Goal: Transaction & Acquisition: Purchase product/service

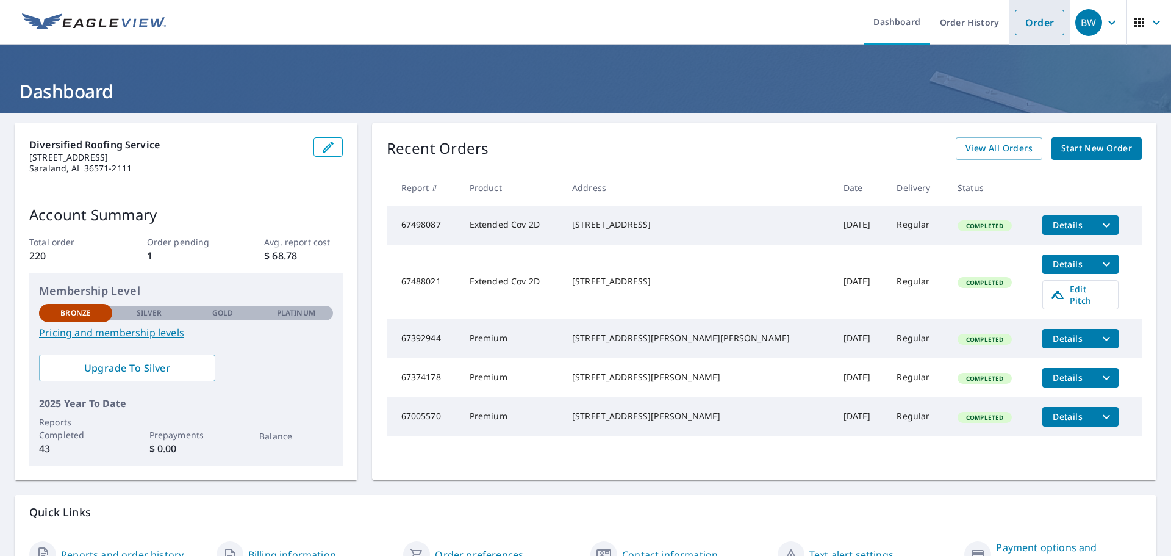
click at [1015, 18] on link "Order" at bounding box center [1039, 23] width 49 height 26
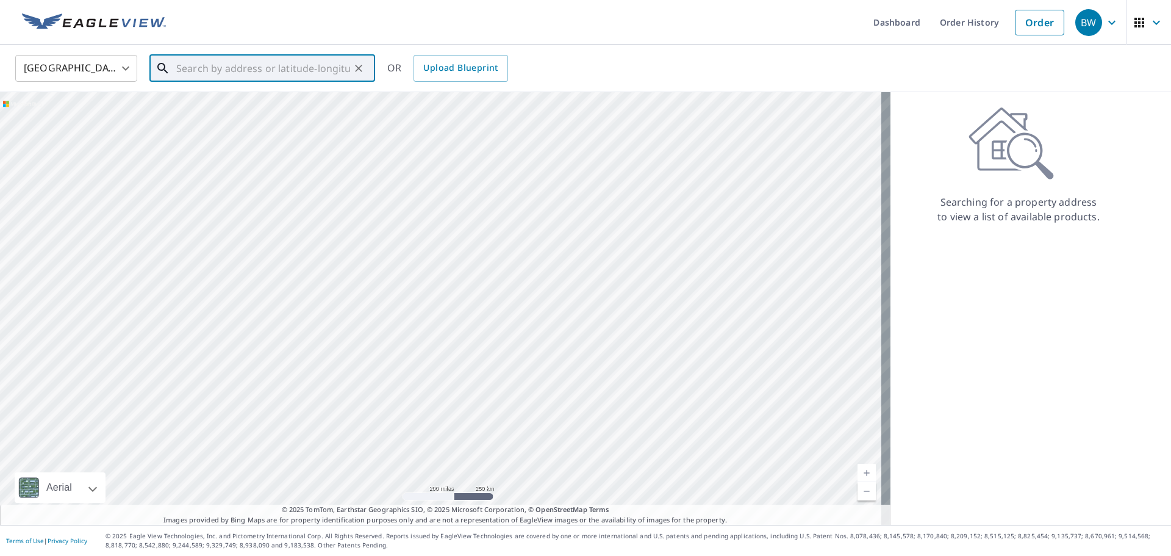
click at [287, 60] on input "text" at bounding box center [263, 68] width 174 height 34
click at [179, 109] on span "429 [PERSON_NAME] Dr" at bounding box center [269, 103] width 191 height 15
type input "[STREET_ADDRESS][PERSON_NAME][PERSON_NAME]"
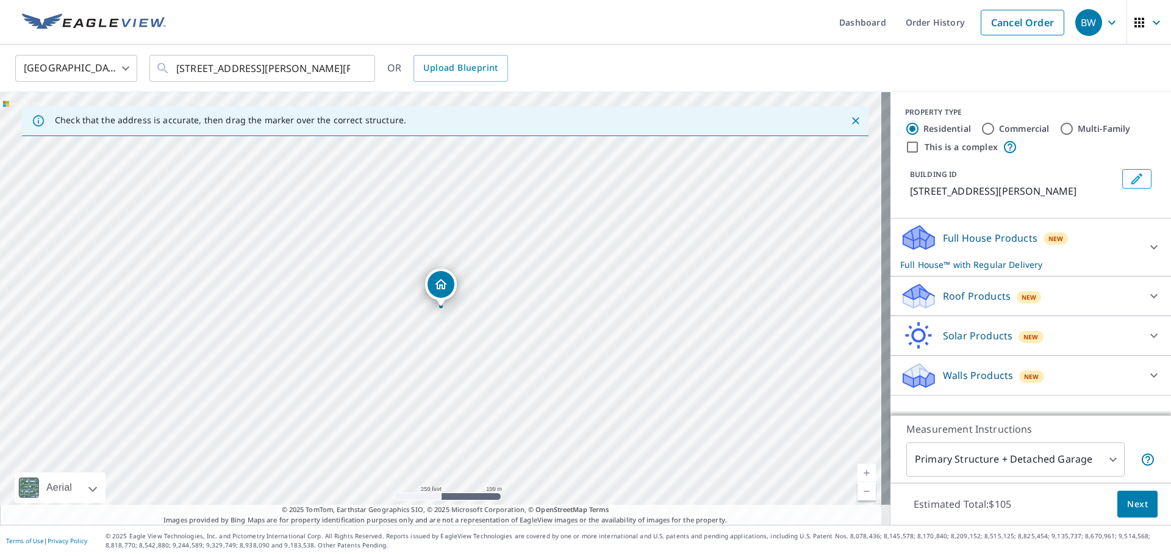
click at [918, 295] on icon at bounding box center [918, 291] width 31 height 15
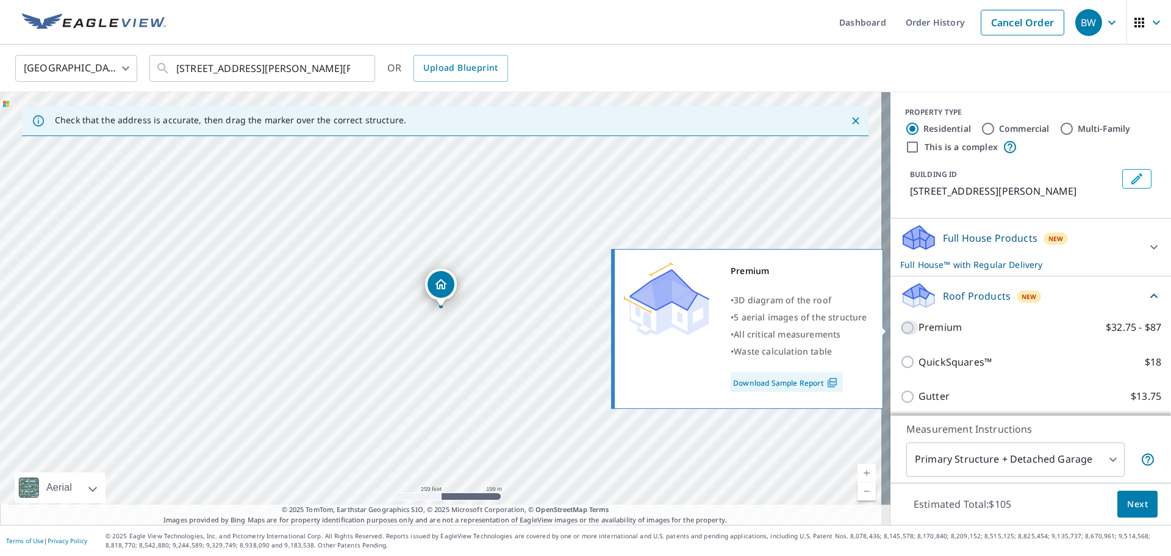
click at [900, 325] on input "Premium $32.75 - $87" at bounding box center [909, 327] width 18 height 15
checkbox input "true"
checkbox input "false"
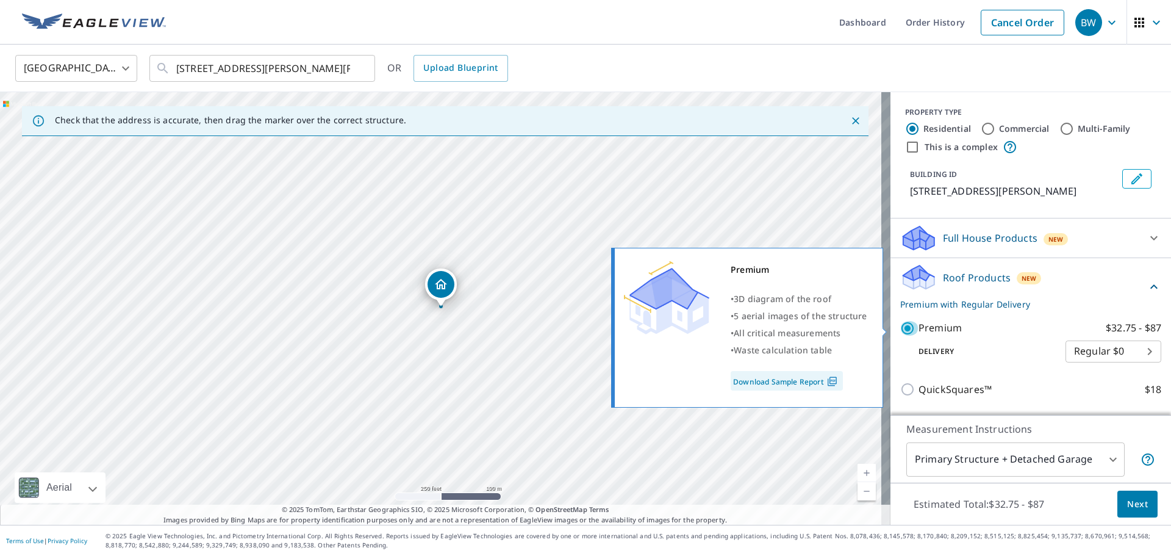
click at [900, 324] on input "Premium $32.75 - $87" at bounding box center [909, 328] width 18 height 15
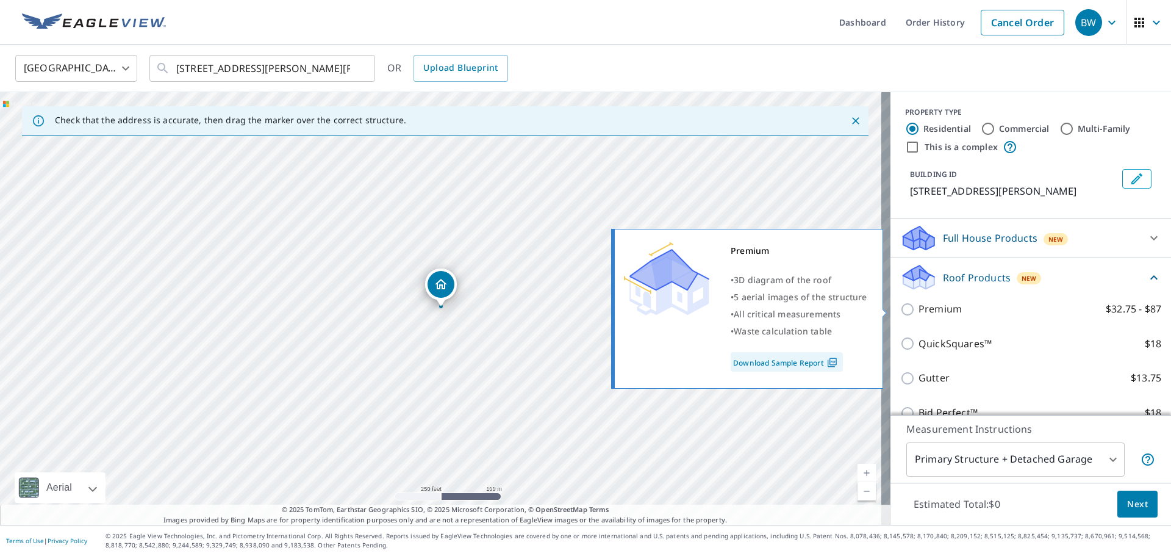
click at [901, 305] on input "Premium $32.75 - $87" at bounding box center [909, 309] width 18 height 15
checkbox input "true"
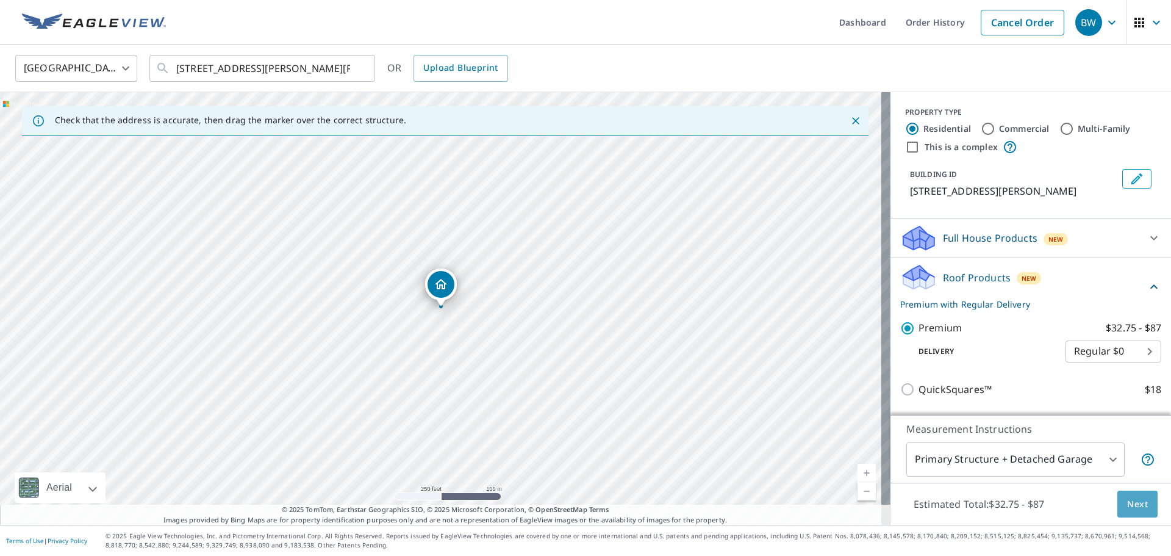
click at [1127, 503] on span "Next" at bounding box center [1137, 503] width 21 height 15
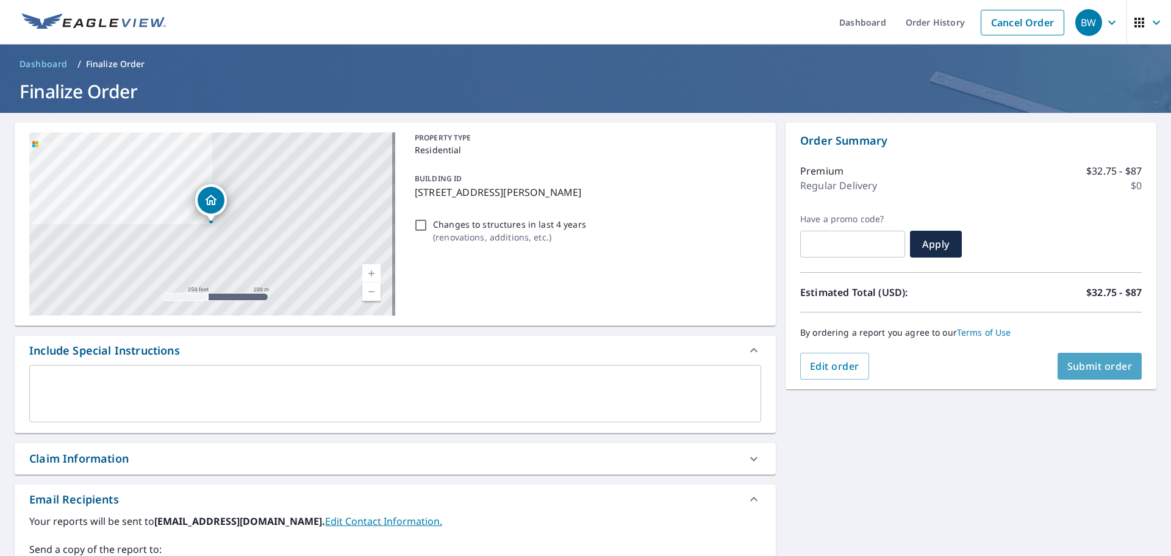
click at [1097, 366] on span "Submit order" at bounding box center [1099, 365] width 65 height 13
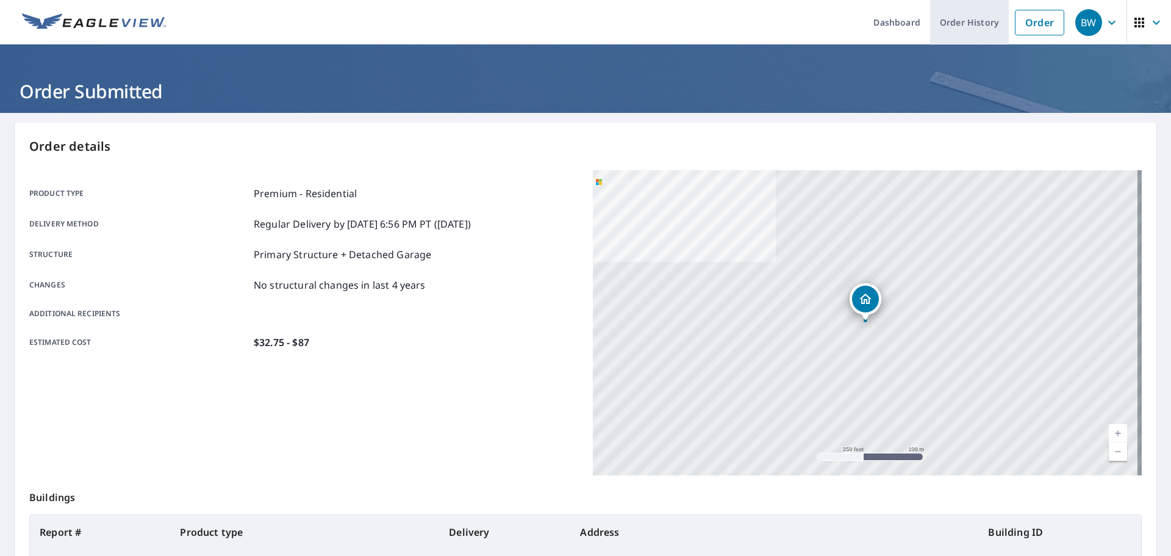
click at [967, 20] on link "Order History" at bounding box center [969, 22] width 79 height 45
